Goal: Check status: Check status

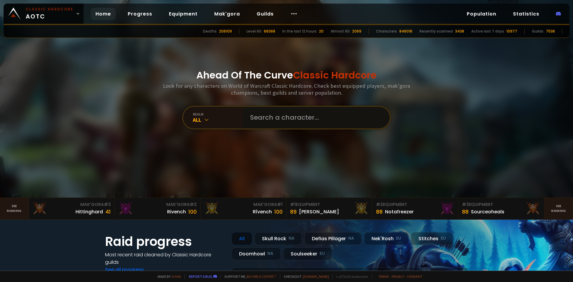
click at [258, 118] on input "text" at bounding box center [315, 117] width 136 height 21
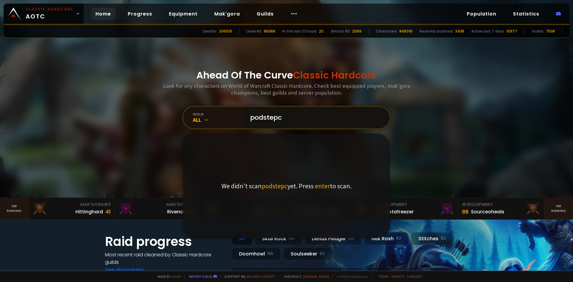
type input "podstepca"
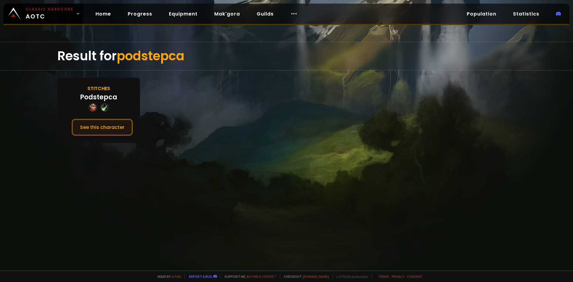
click at [99, 129] on button "See this character" at bounding box center [102, 127] width 61 height 17
